Goal: Task Accomplishment & Management: Manage account settings

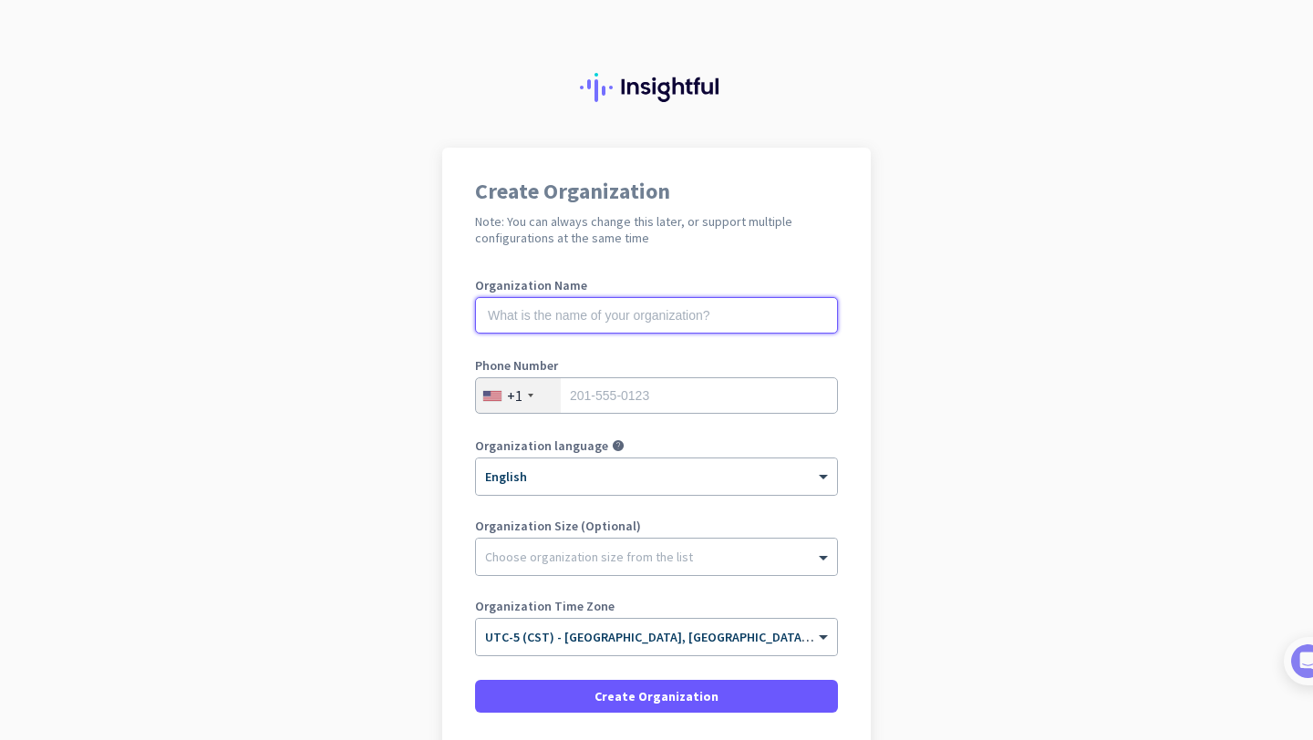
click at [622, 324] on input "text" at bounding box center [656, 315] width 363 height 36
type input "Mercor"
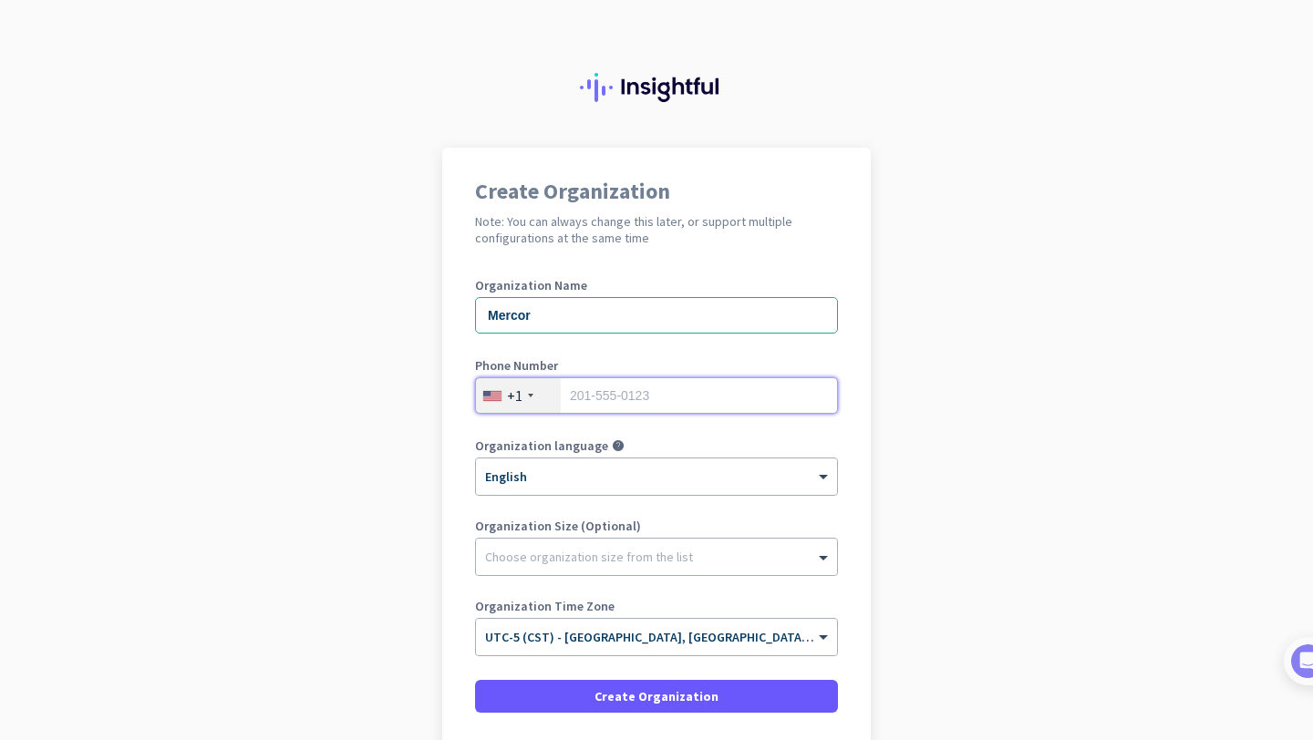
click at [692, 397] on input "tel" at bounding box center [656, 395] width 363 height 36
type input "2567709587"
click at [616, 550] on div at bounding box center [656, 552] width 361 height 18
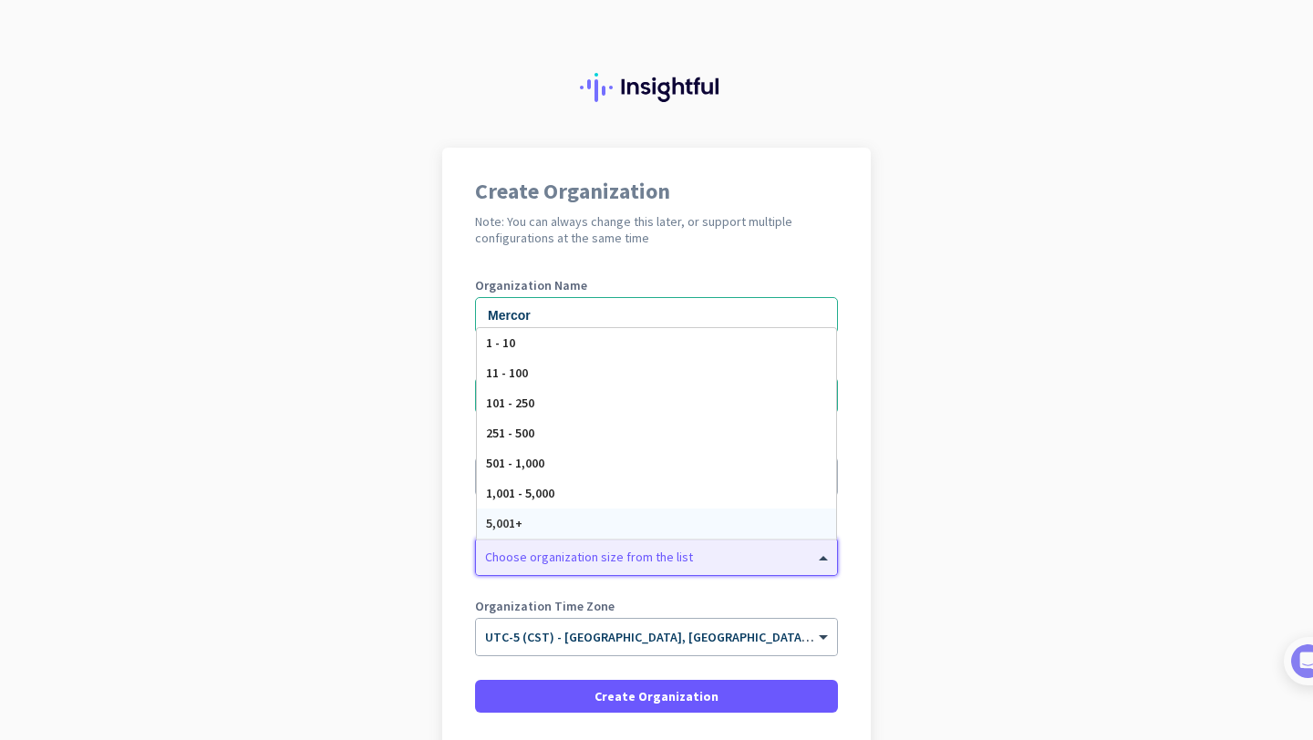
click at [932, 558] on app-onboarding-organization "Create Organization Note: You can always change this later, or support multiple…" at bounding box center [656, 515] width 1313 height 735
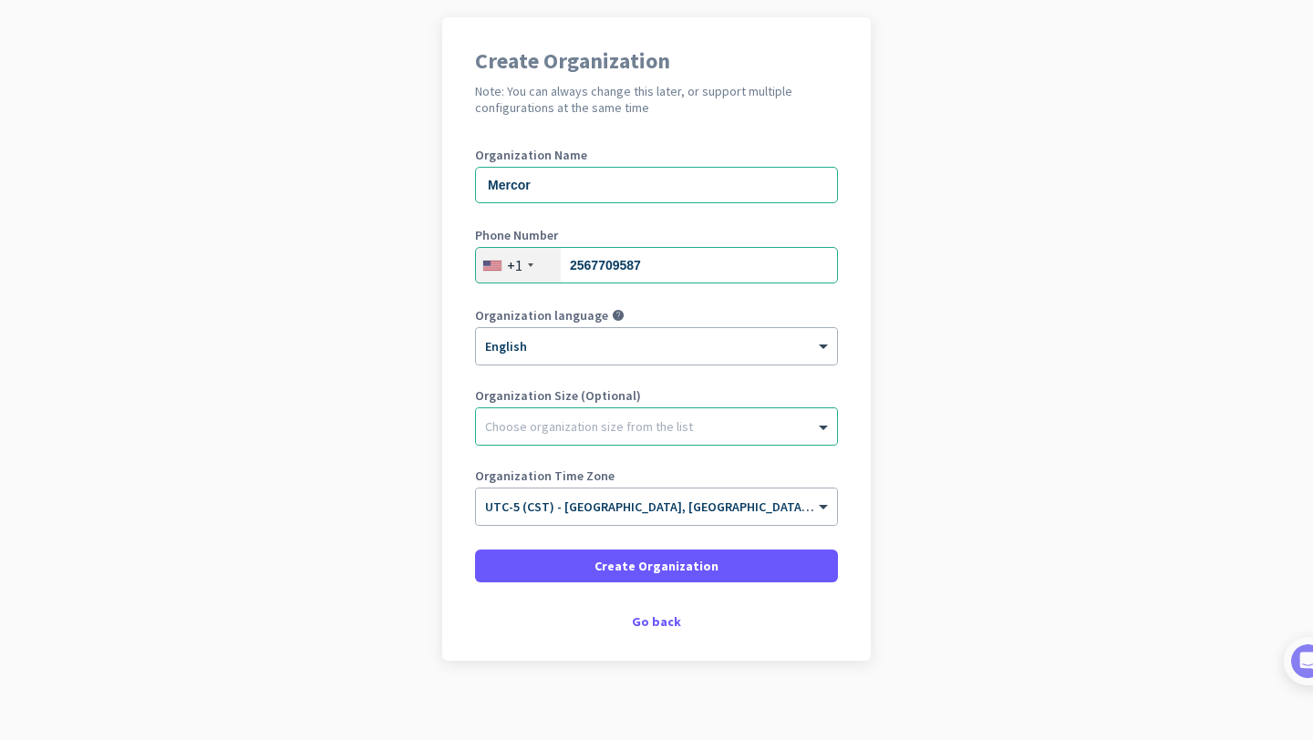
scroll to position [139, 0]
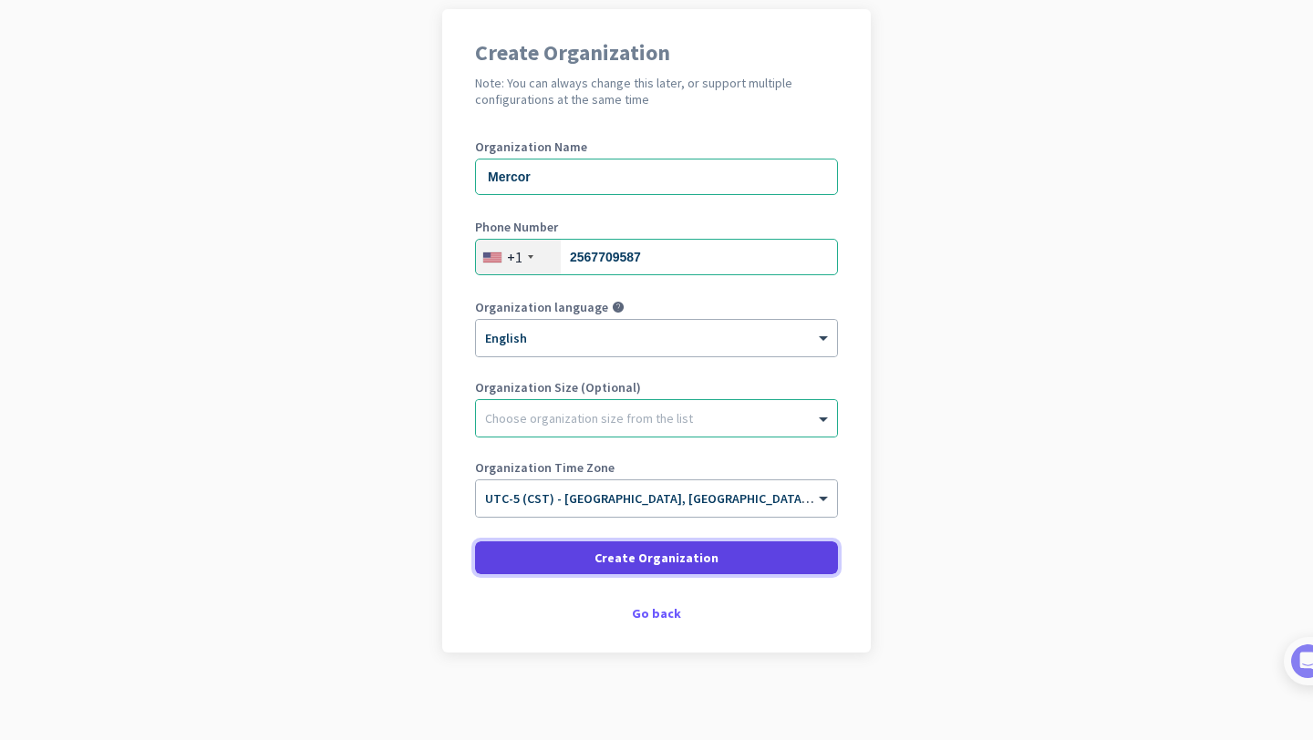
click at [750, 559] on span at bounding box center [656, 558] width 363 height 44
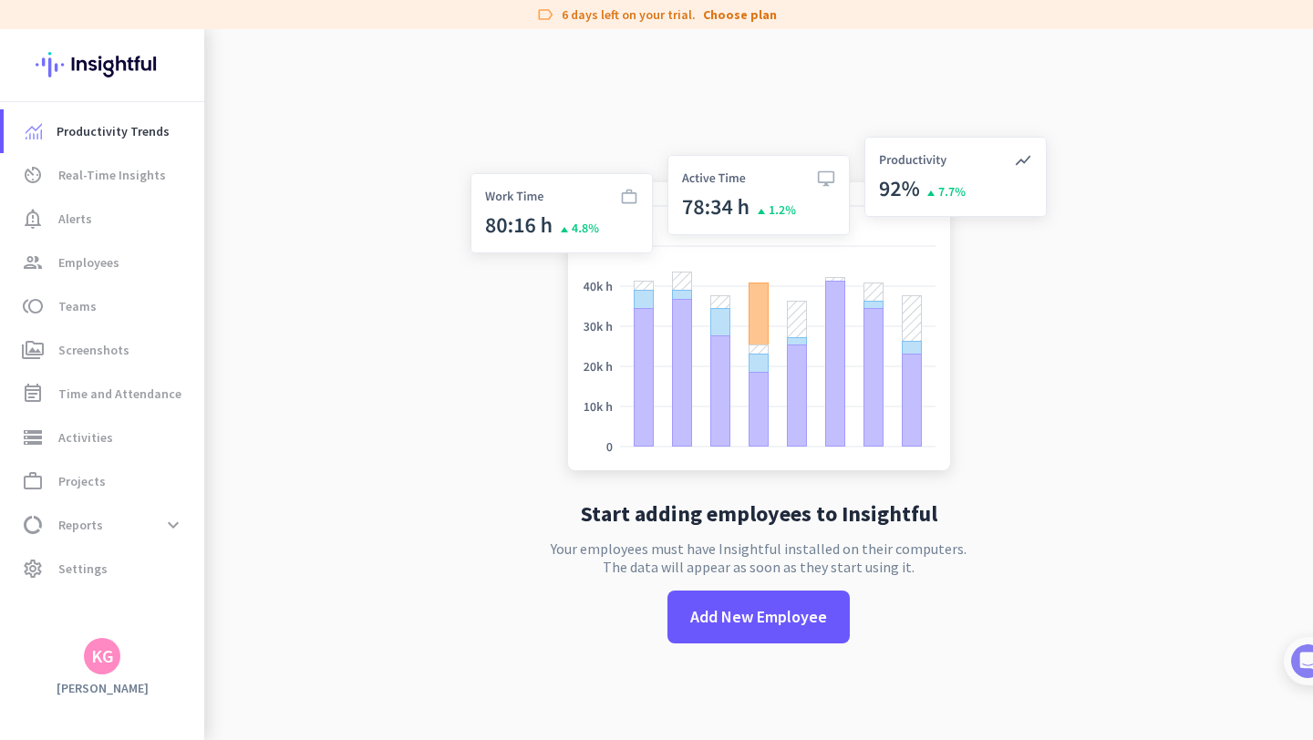
click at [111, 647] on div "KG" at bounding box center [102, 656] width 23 height 18
click at [191, 519] on span "Personal Settings" at bounding box center [199, 523] width 110 height 16
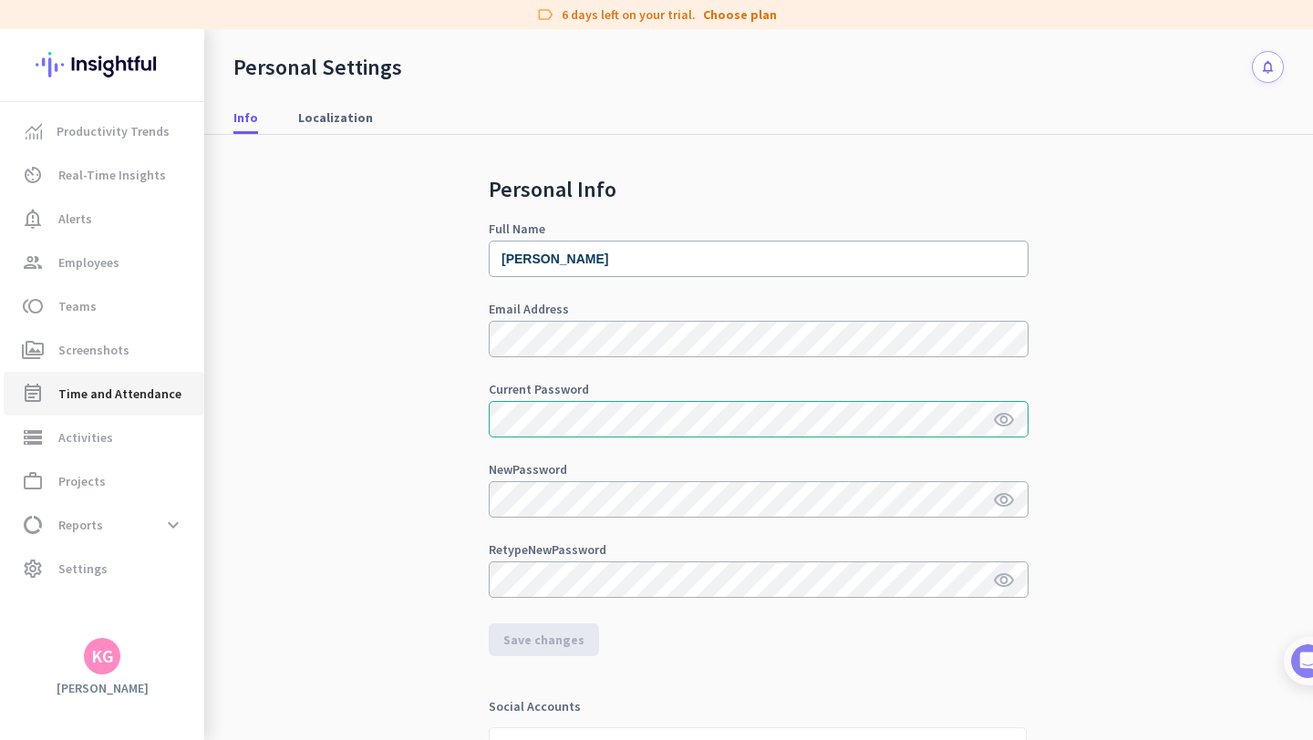
click at [157, 391] on span "Time and Attendance" at bounding box center [119, 394] width 123 height 22
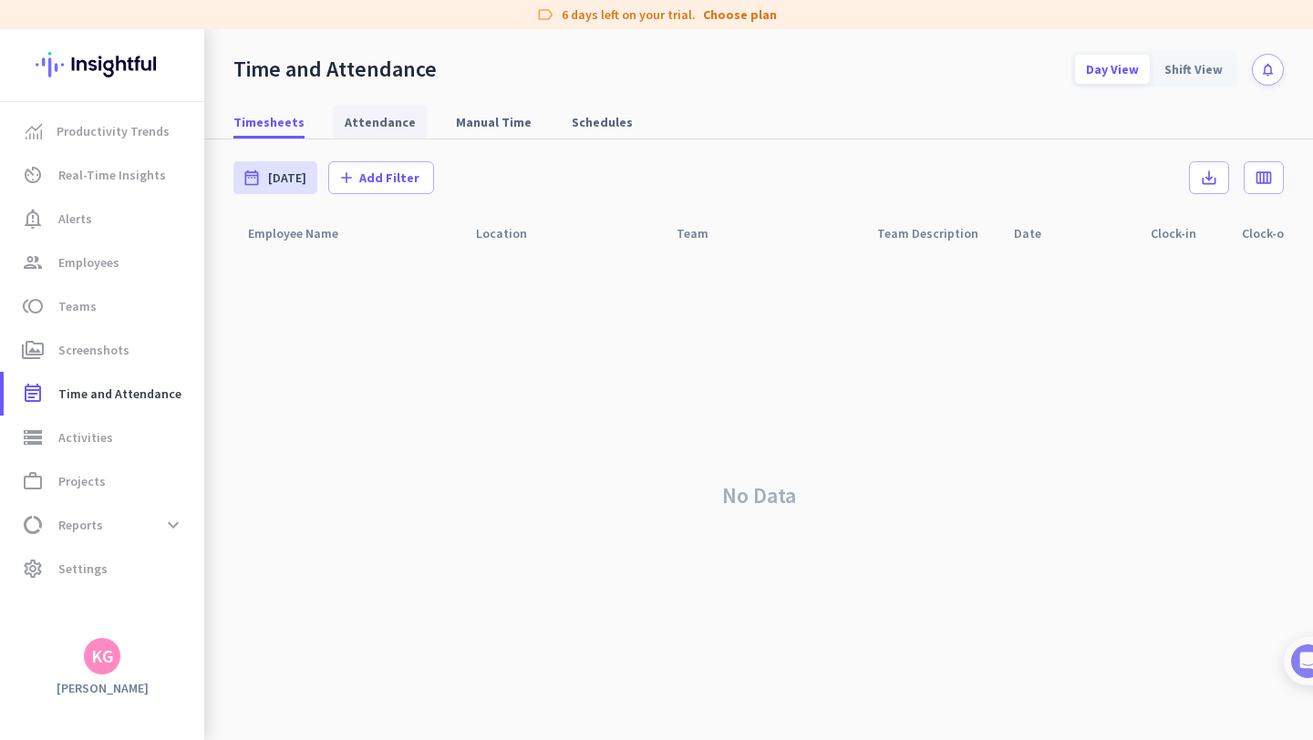
click at [349, 121] on span "Attendance" at bounding box center [380, 122] width 71 height 18
type input "[DATE] - [DATE]"
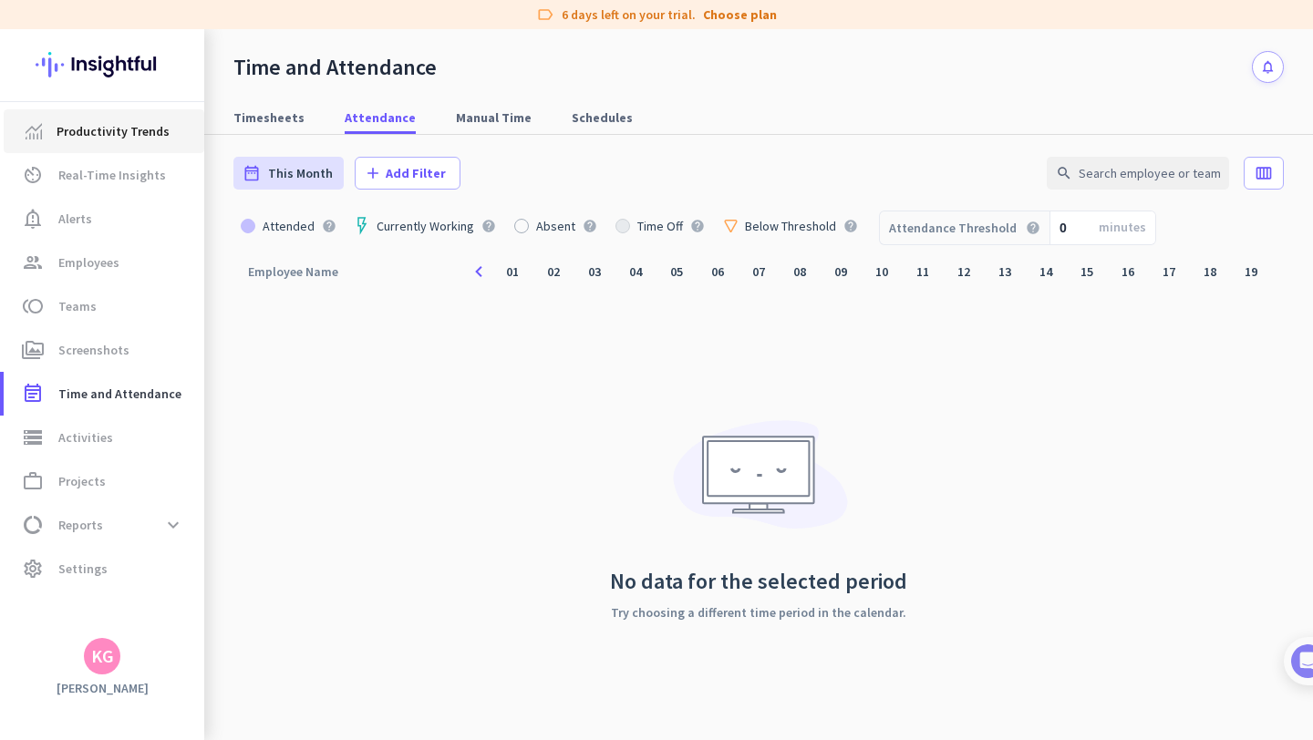
click at [113, 125] on span "Productivity Trends" at bounding box center [113, 131] width 113 height 22
type input "[DATE] - [DATE]"
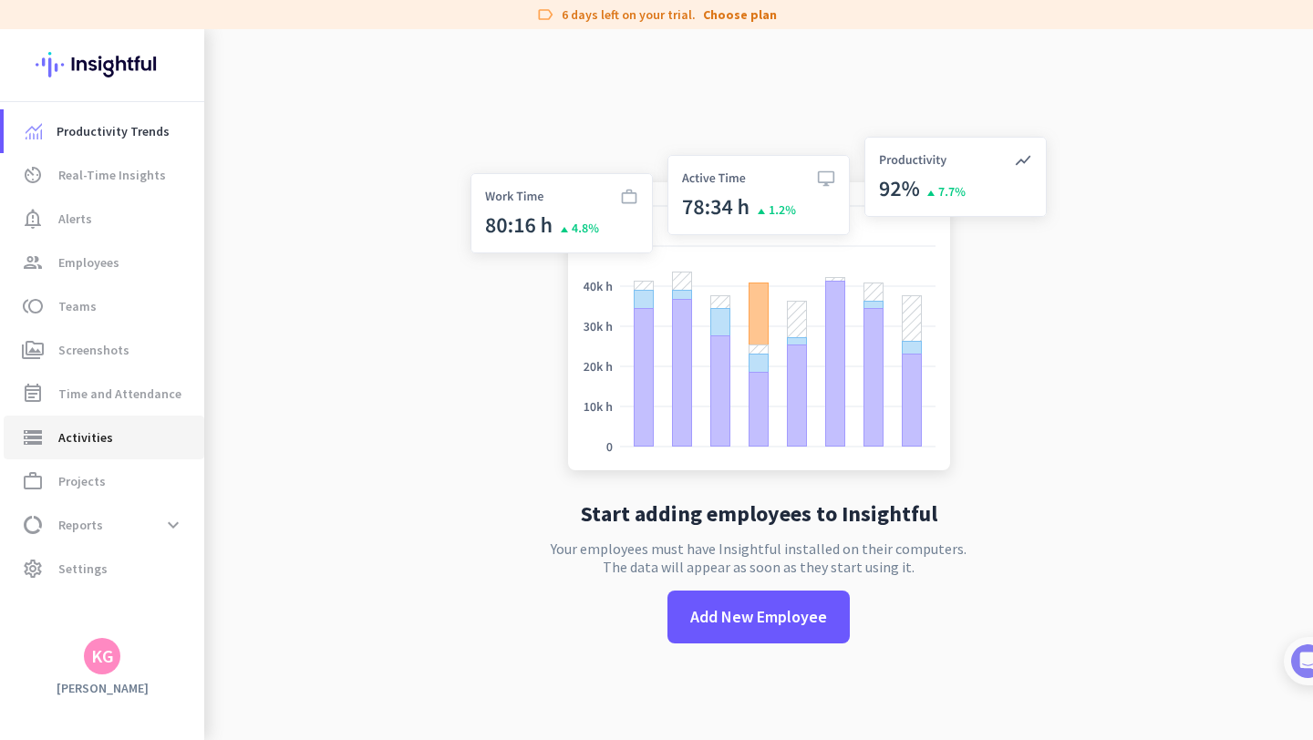
click at [91, 438] on span "Activities" at bounding box center [85, 438] width 55 height 22
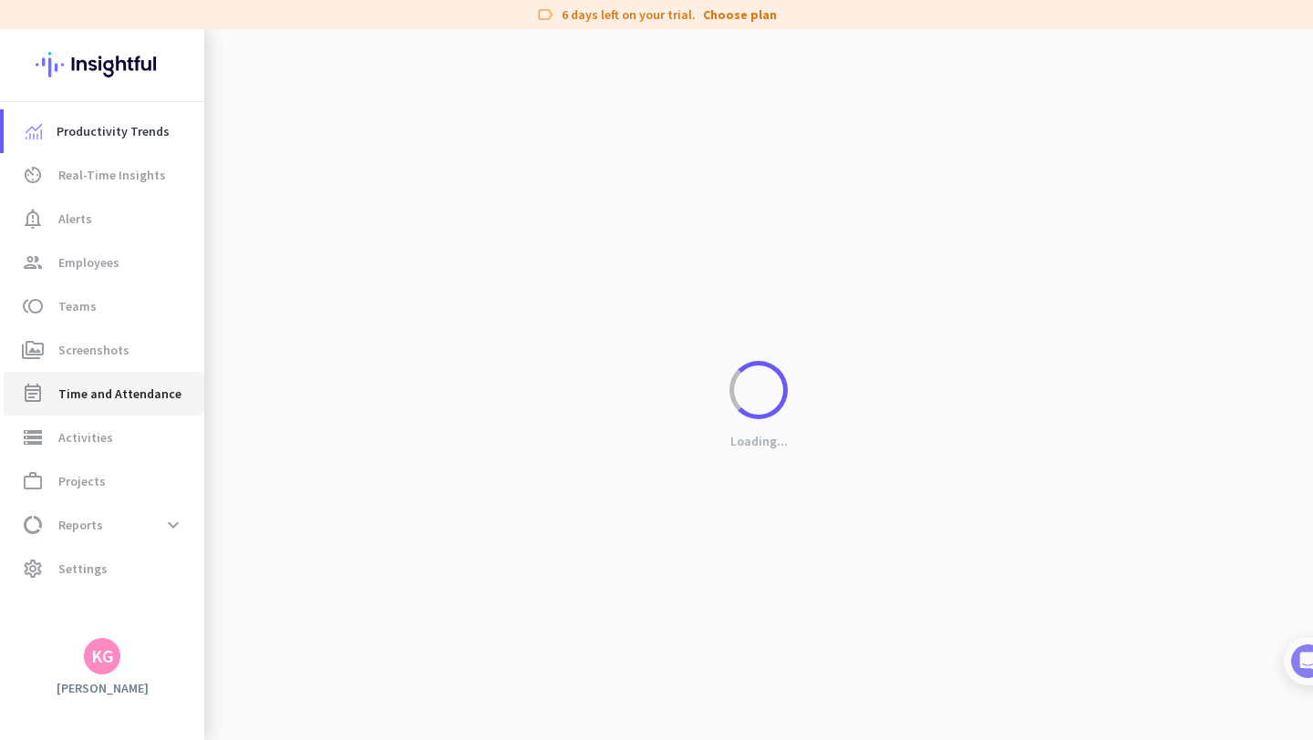
click at [117, 399] on span "Time and Attendance" at bounding box center [119, 394] width 123 height 22
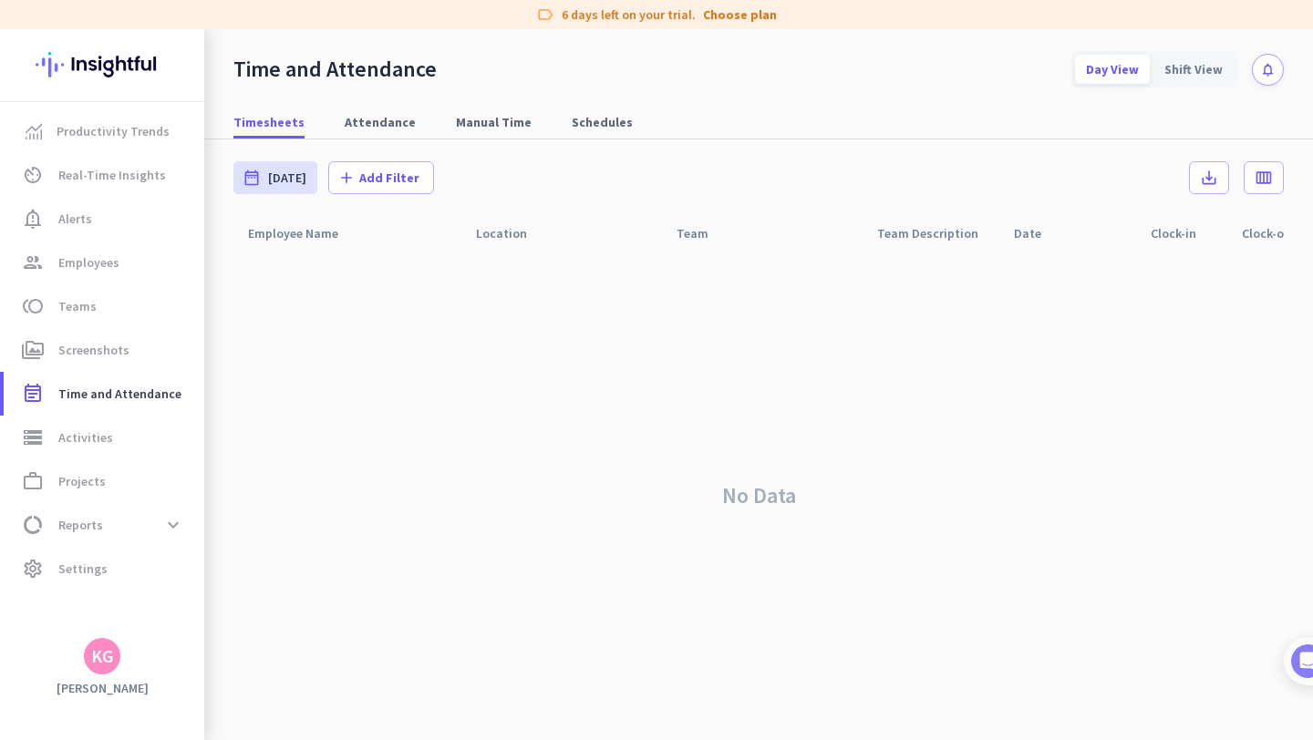
click at [108, 647] on div "KG" at bounding box center [102, 656] width 23 height 18
click at [189, 615] on span "Sign out" at bounding box center [199, 621] width 110 height 16
